Goal: Task Accomplishment & Management: Manage account settings

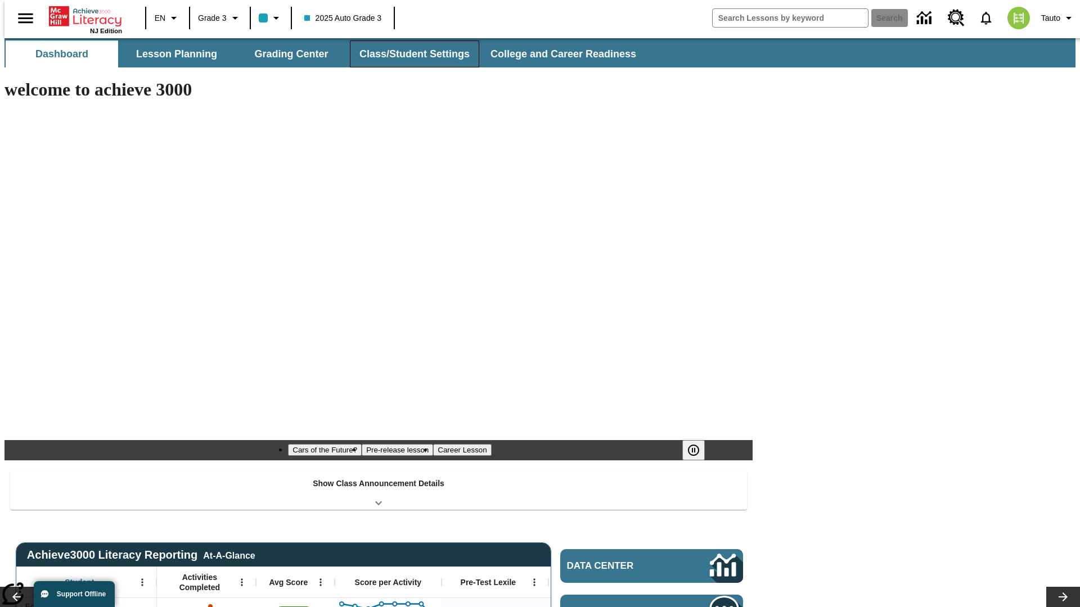
click at [408, 54] on button "Class/Student Settings" at bounding box center [414, 53] width 129 height 27
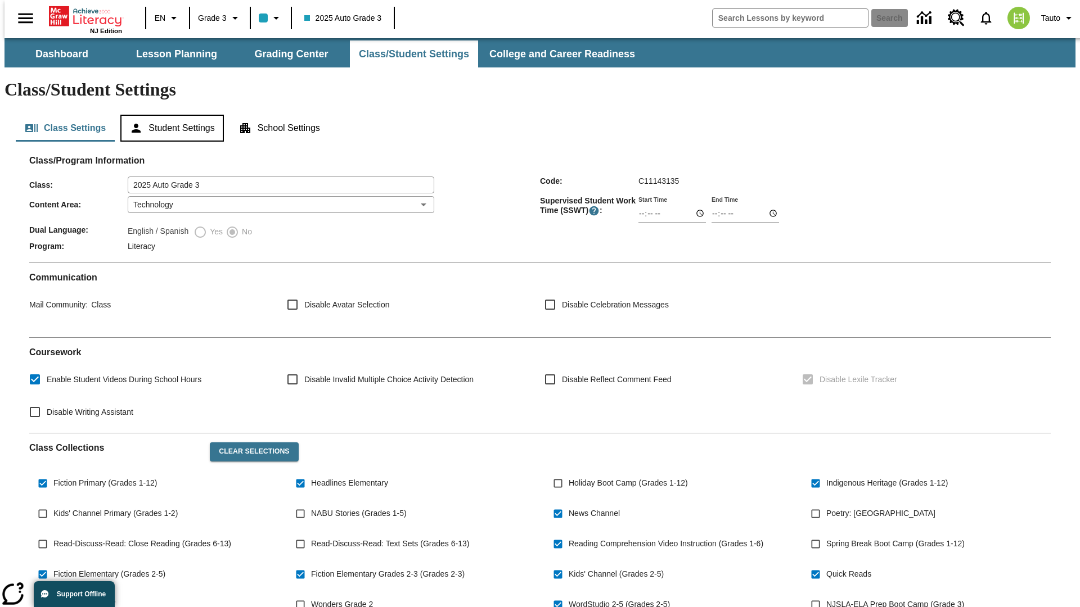
click at [169, 115] on button "Student Settings" at bounding box center [171, 128] width 103 height 27
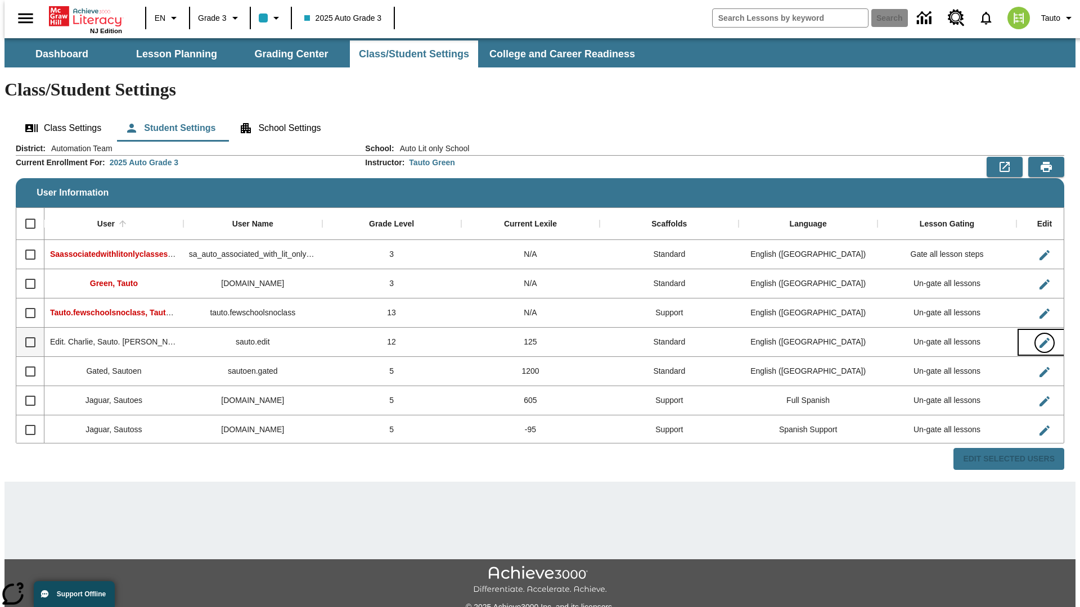
click at [1039, 338] on icon "Edit User" at bounding box center [1044, 343] width 10 height 10
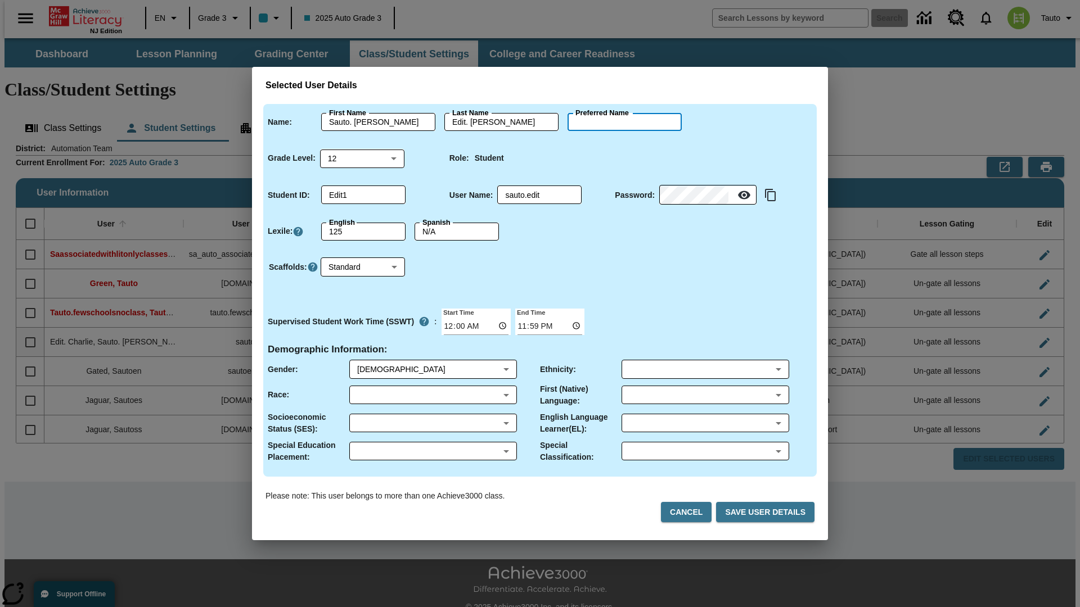
type input "Toy"
click at [691, 512] on button "Cancel" at bounding box center [686, 512] width 51 height 21
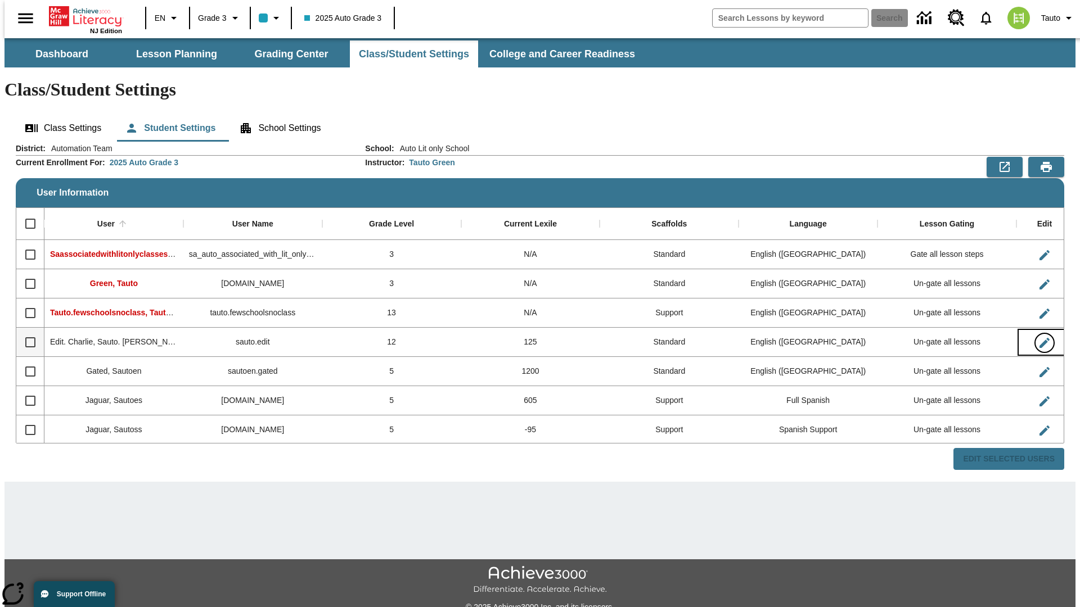
click at [1039, 338] on icon "Edit User" at bounding box center [1044, 343] width 10 height 10
